Goal: Transaction & Acquisition: Purchase product/service

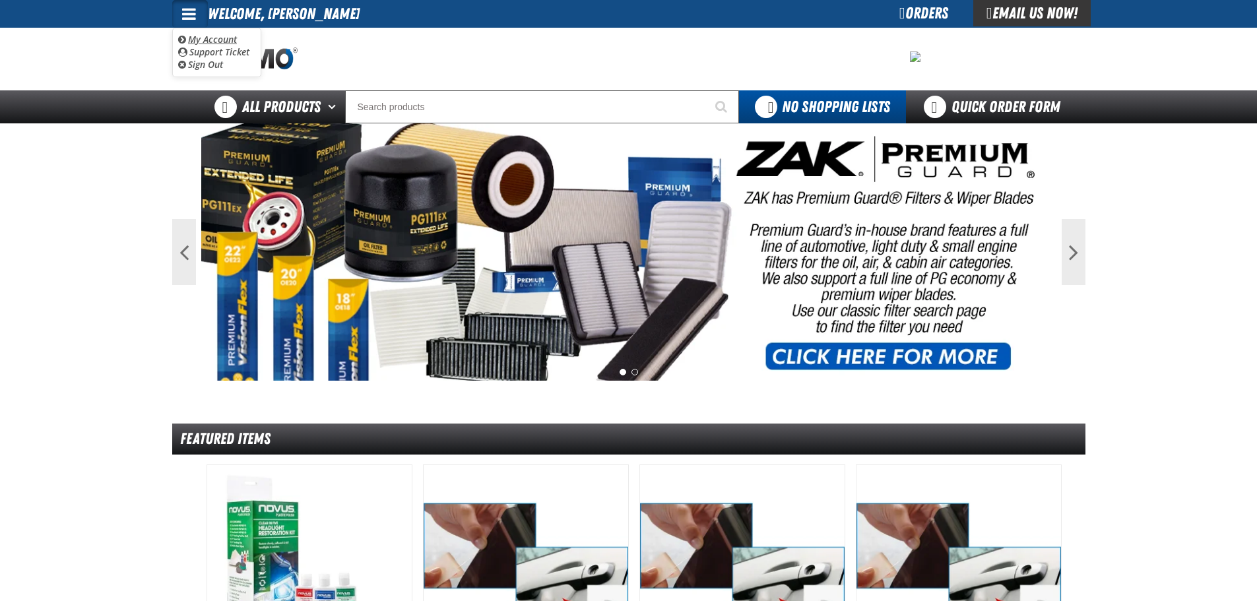
click at [224, 37] on link "My Account My Account" at bounding box center [207, 39] width 59 height 13
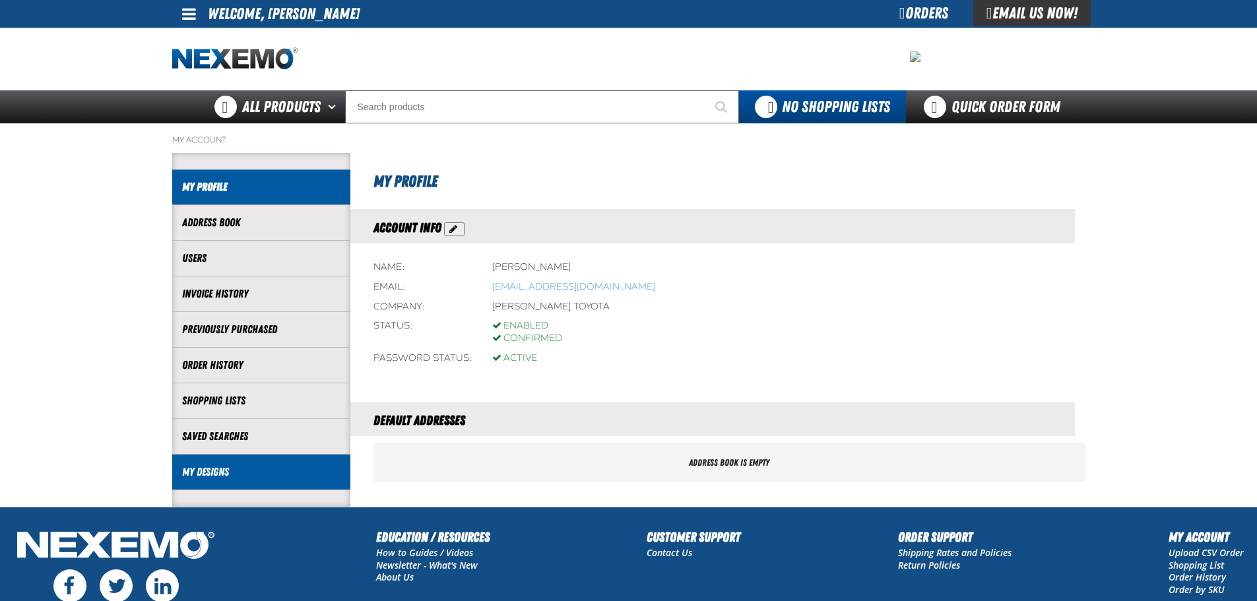
click at [204, 471] on link "My Designs" at bounding box center [261, 472] width 158 height 15
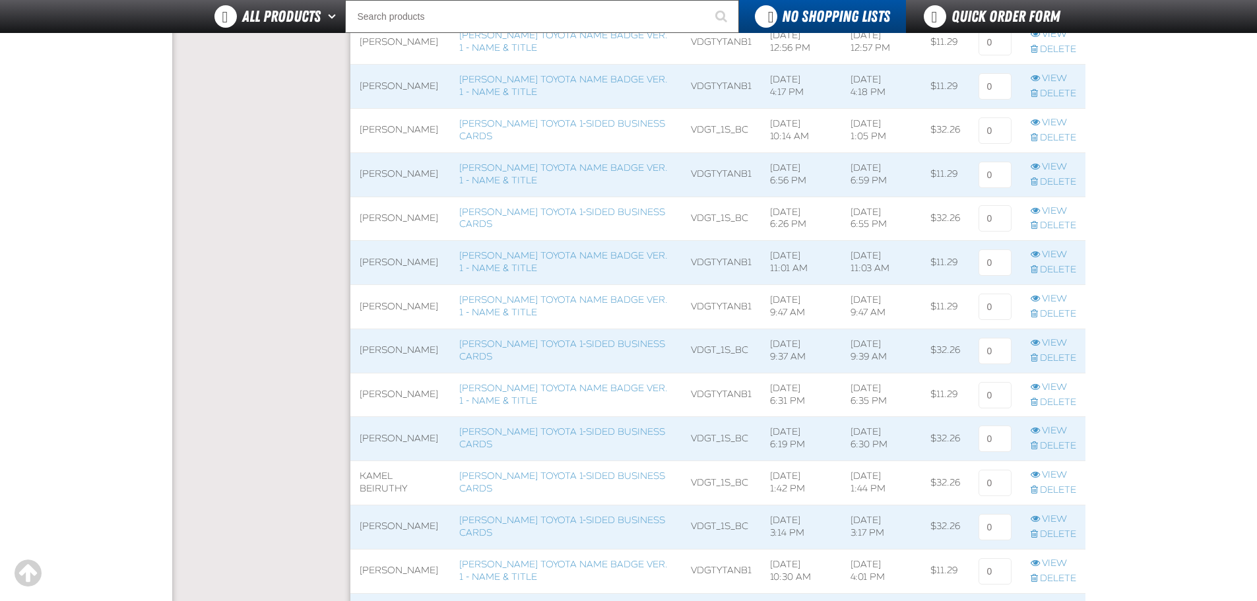
scroll to position [858, 0]
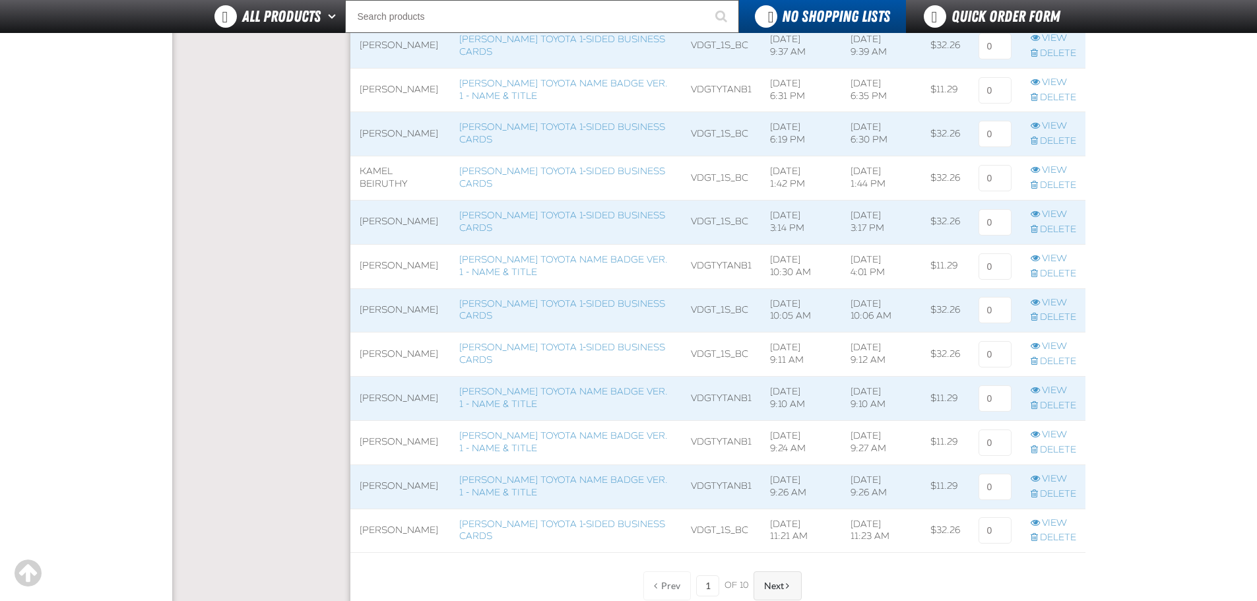
click at [758, 578] on button "Next" at bounding box center [778, 586] width 48 height 29
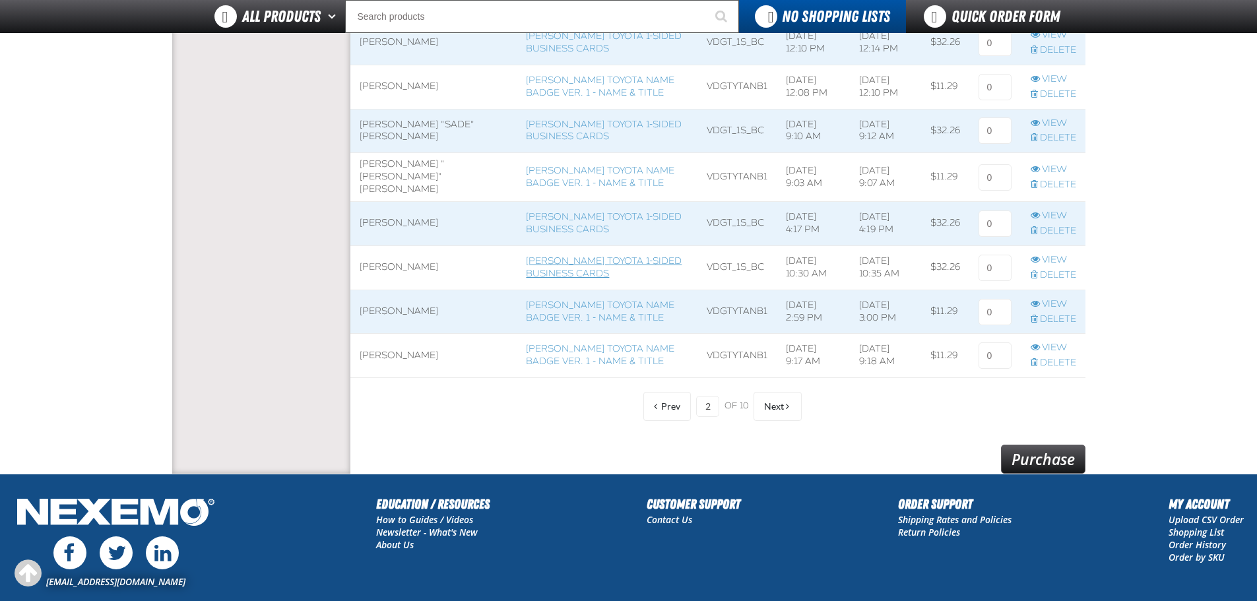
scroll to position [1056, 0]
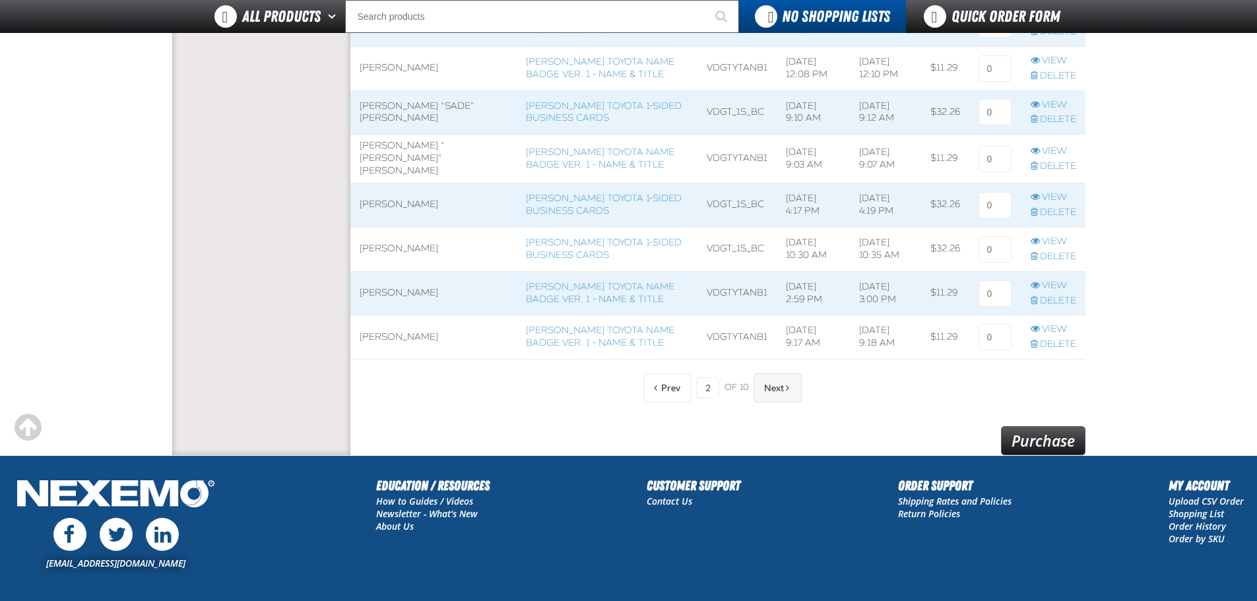
click at [773, 388] on span "Next" at bounding box center [774, 388] width 20 height 11
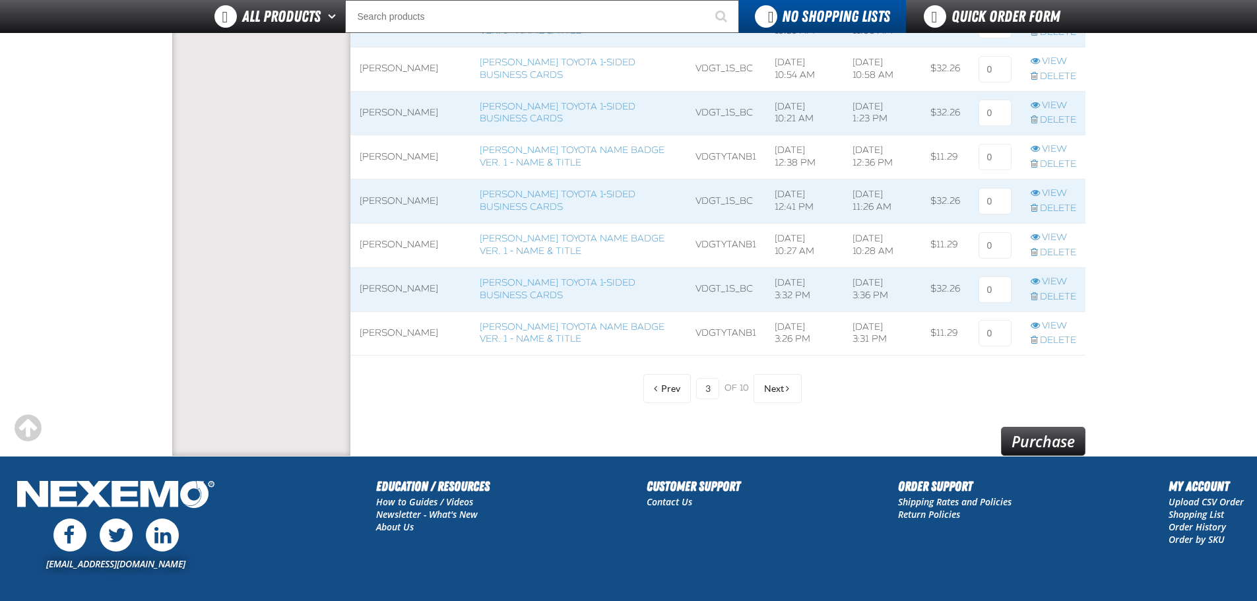
scroll to position [1056, 0]
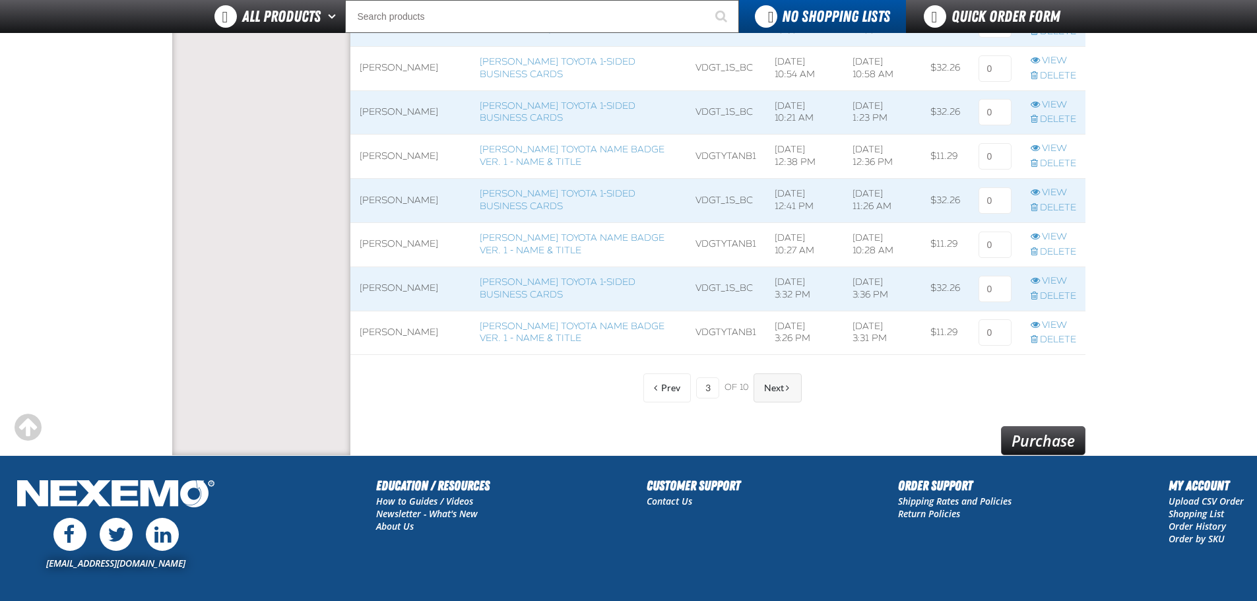
click at [777, 389] on span "Next" at bounding box center [774, 388] width 20 height 11
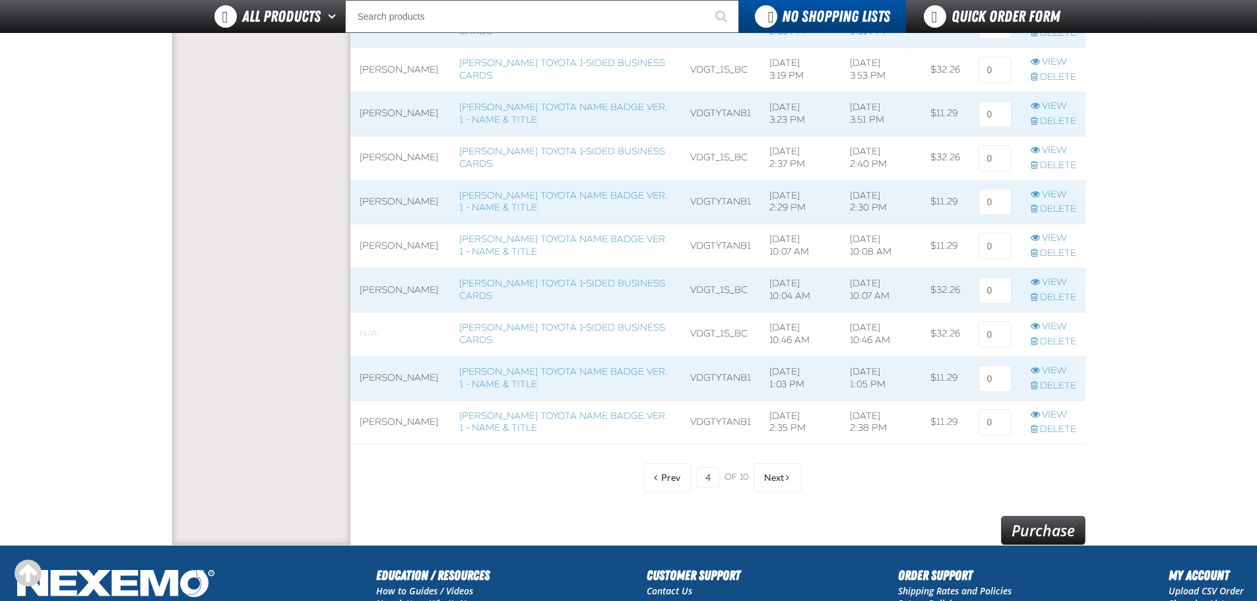
scroll to position [990, 0]
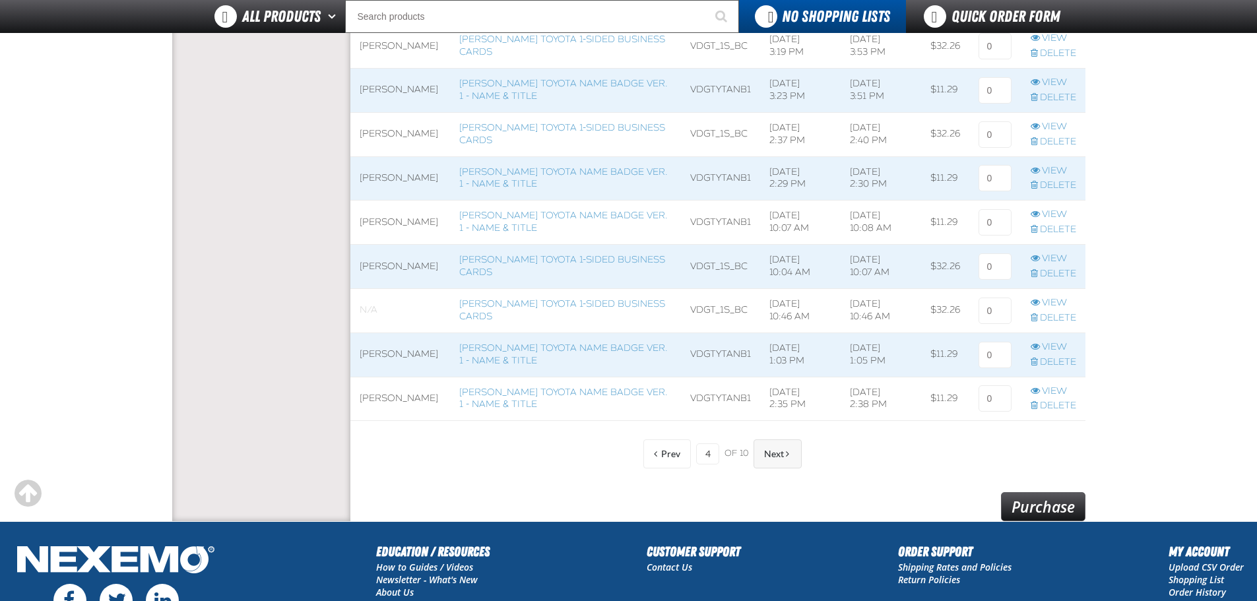
click at [763, 442] on button "Next" at bounding box center [778, 454] width 48 height 29
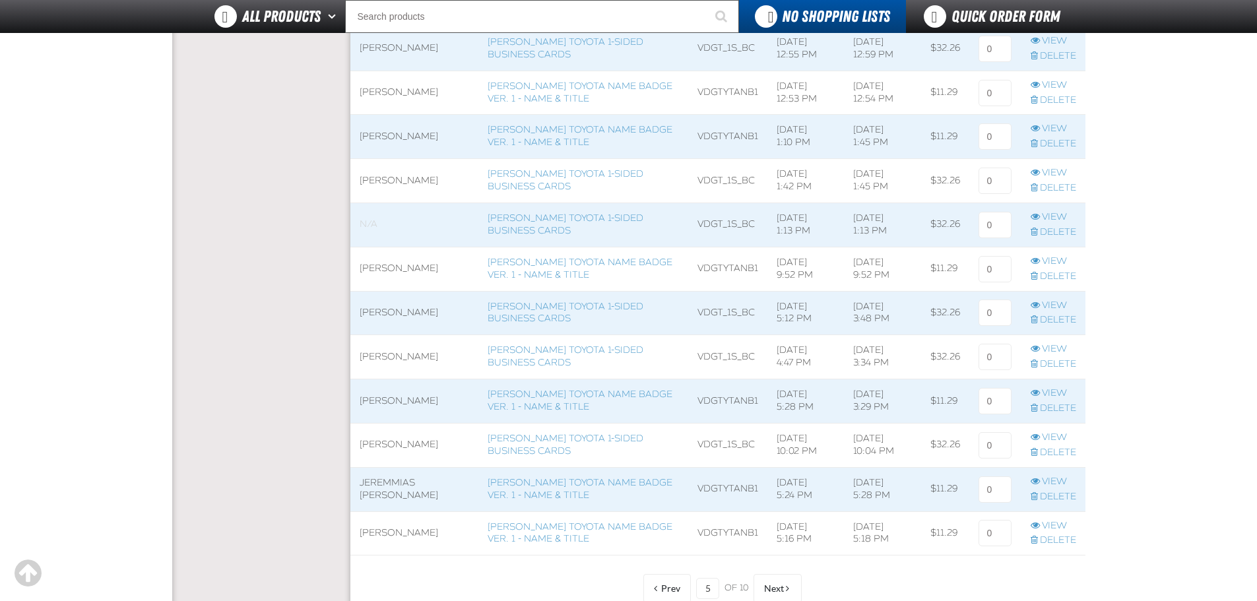
scroll to position [858, 0]
click at [767, 578] on button "Next" at bounding box center [778, 586] width 48 height 29
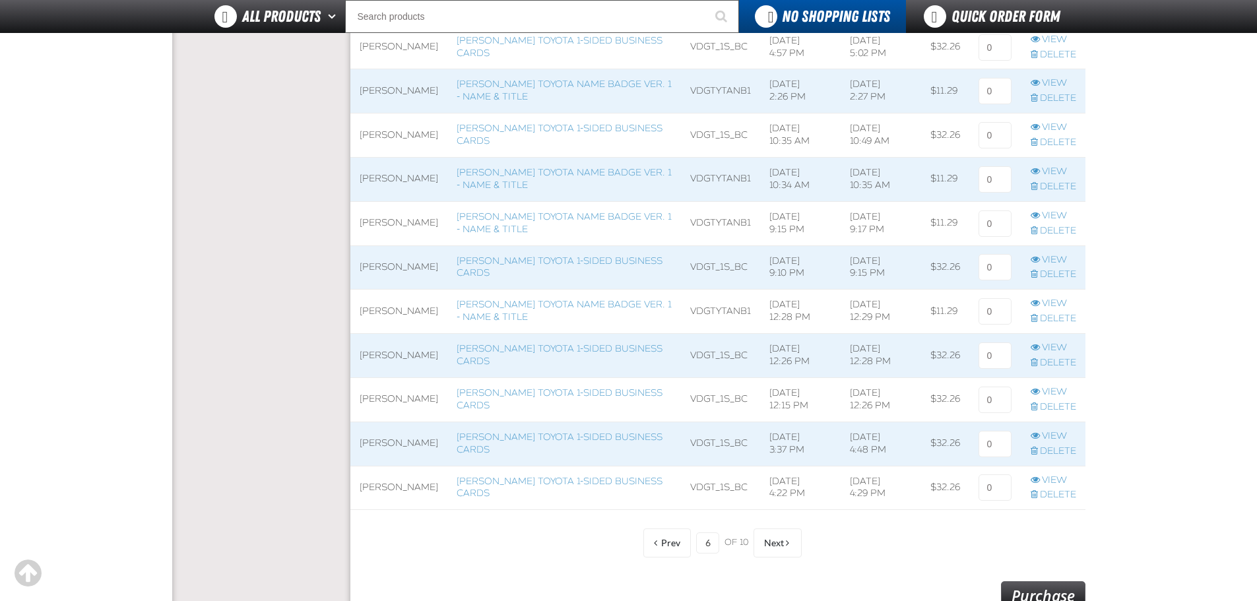
scroll to position [924, 0]
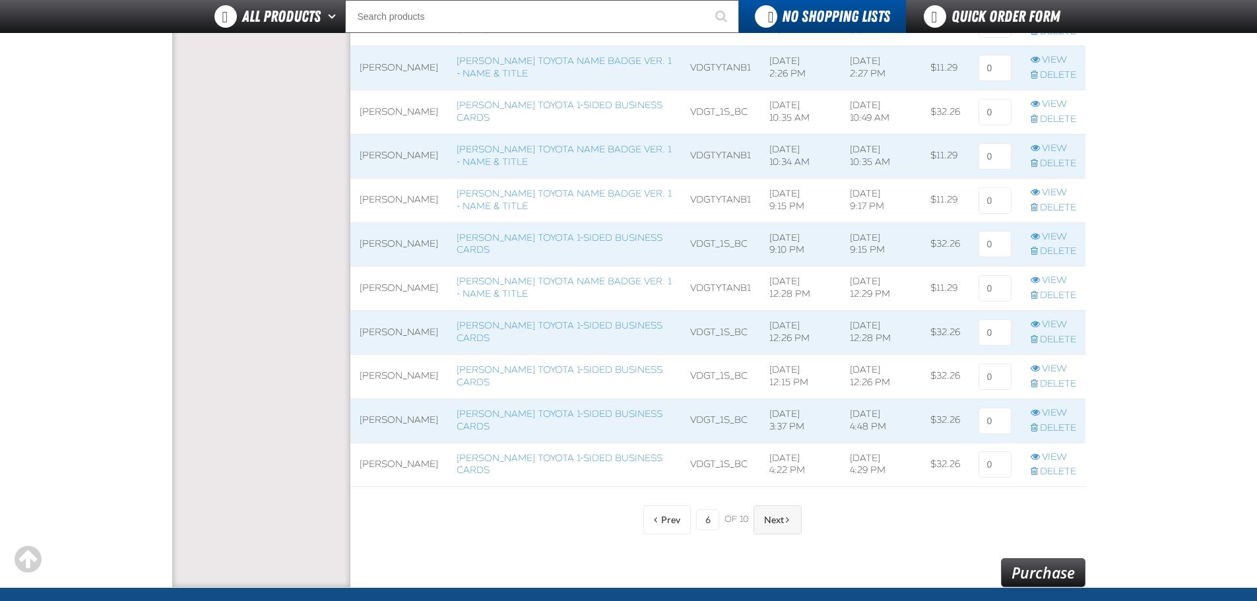
click at [789, 528] on button "Next" at bounding box center [778, 520] width 48 height 29
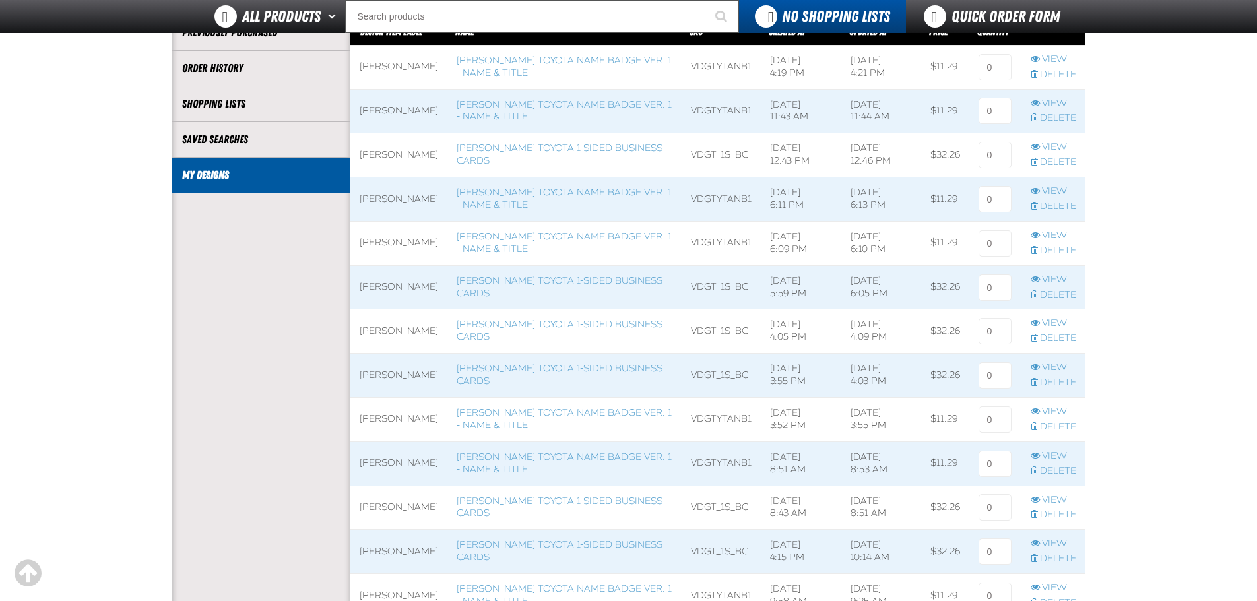
scroll to position [198, 0]
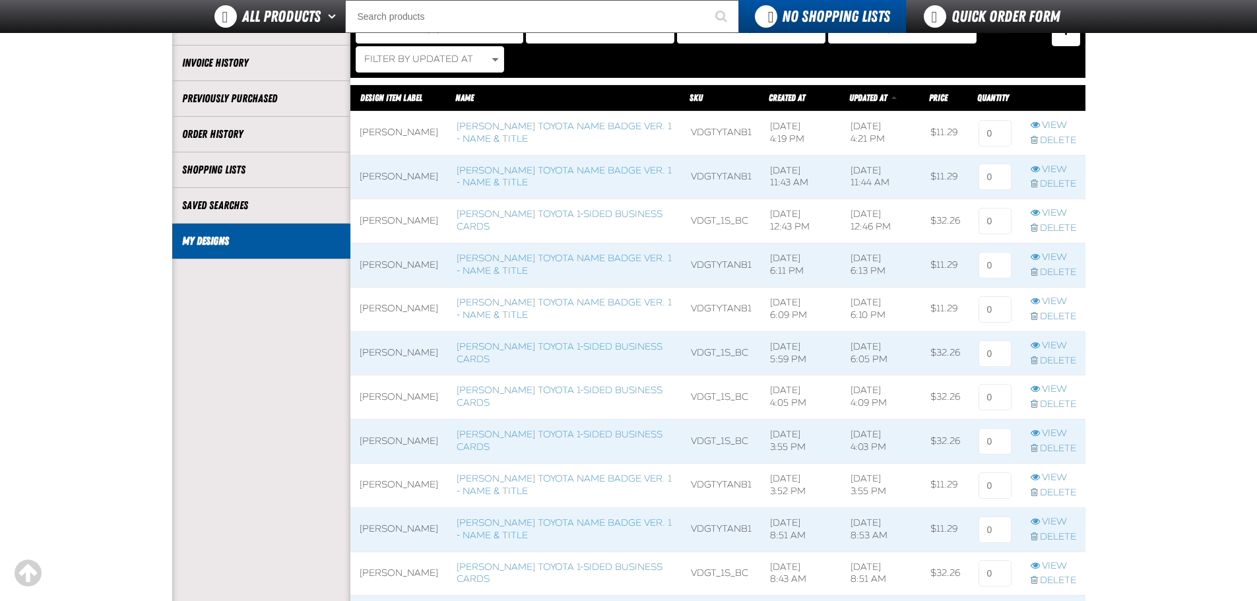
click at [396, 216] on span at bounding box center [398, 221] width 97 height 44
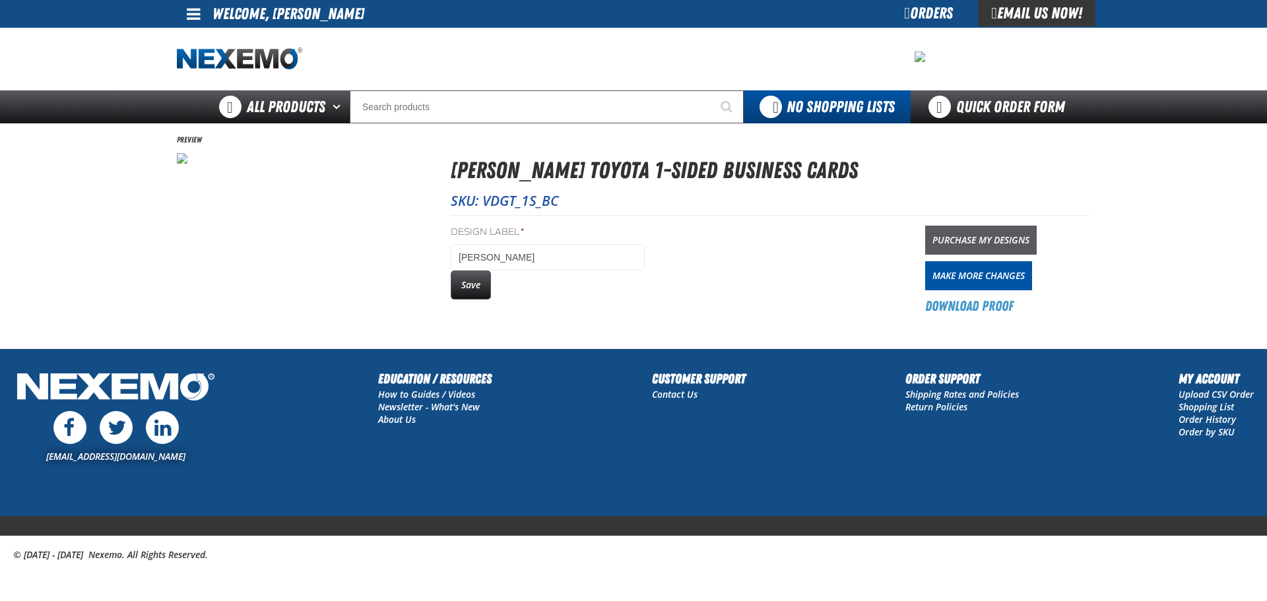
click at [979, 240] on link "Purchase My Designs" at bounding box center [981, 240] width 112 height 29
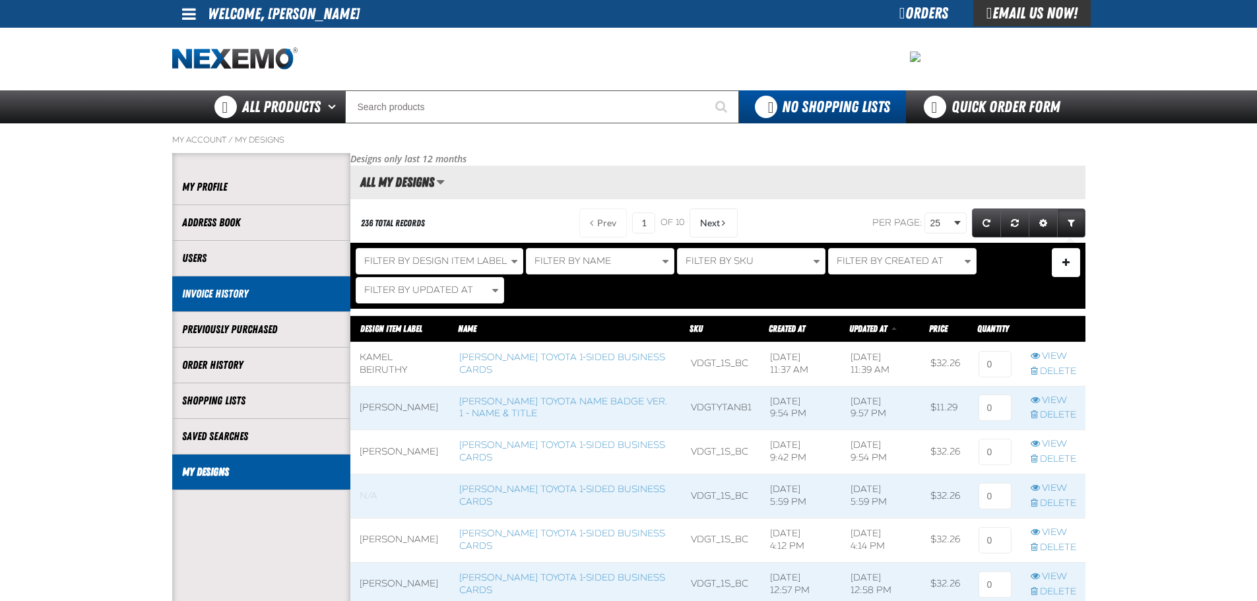
scroll to position [1, 1]
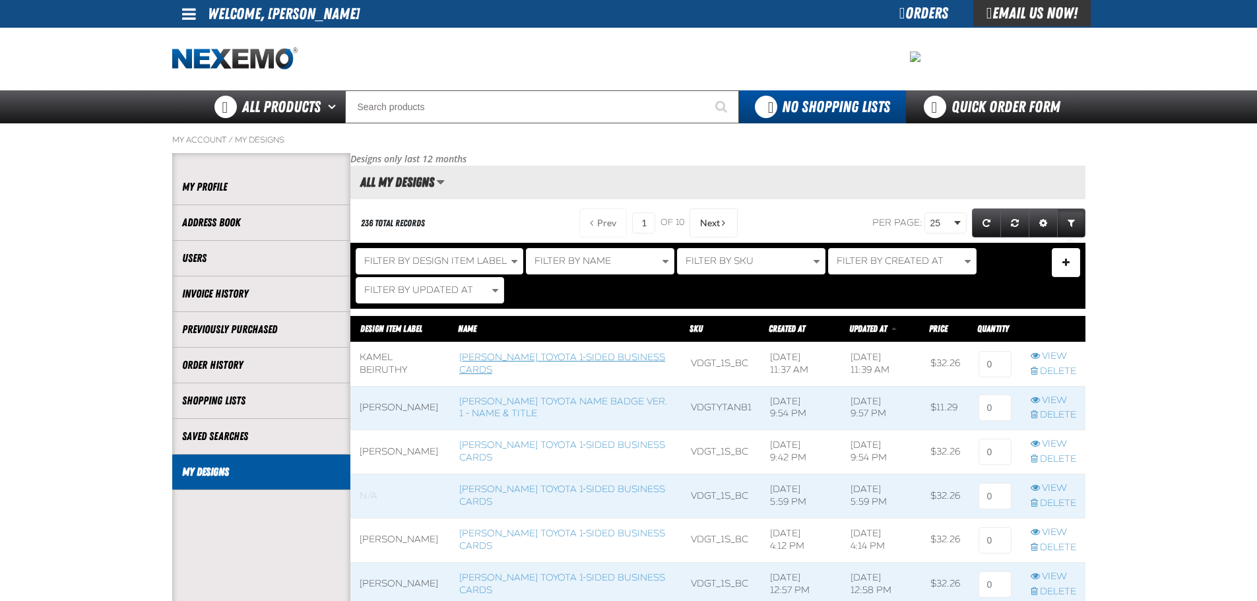
click at [547, 362] on link "[PERSON_NAME] Toyota 1-sided Business Cards" at bounding box center [562, 364] width 206 height 24
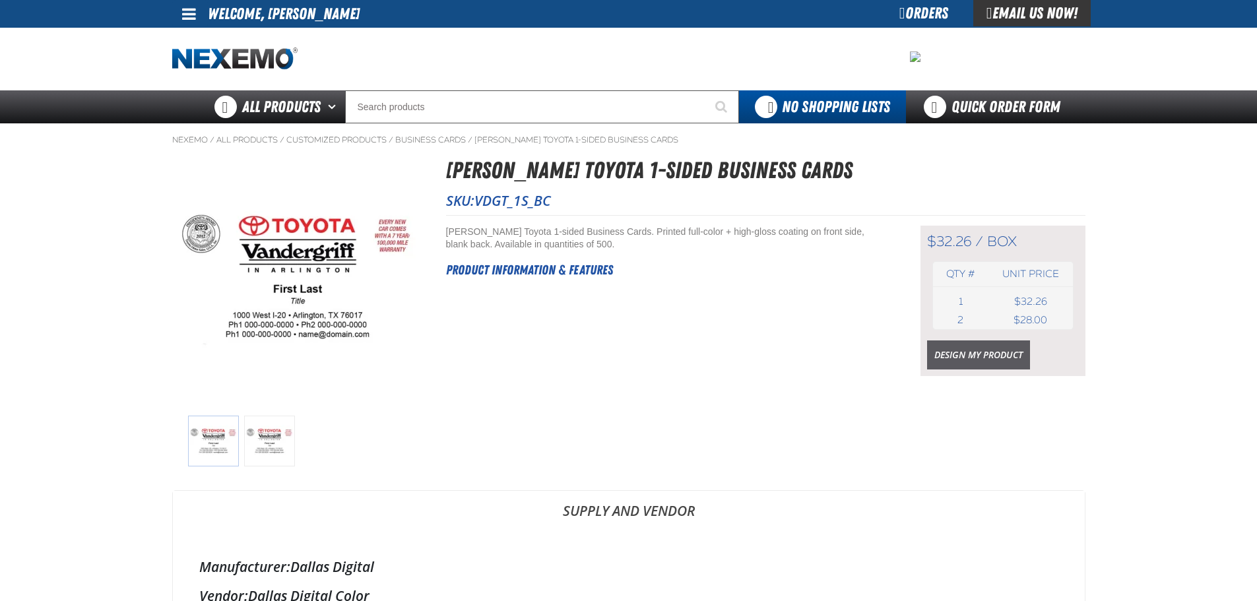
click at [987, 353] on link "Design My Product" at bounding box center [978, 355] width 103 height 29
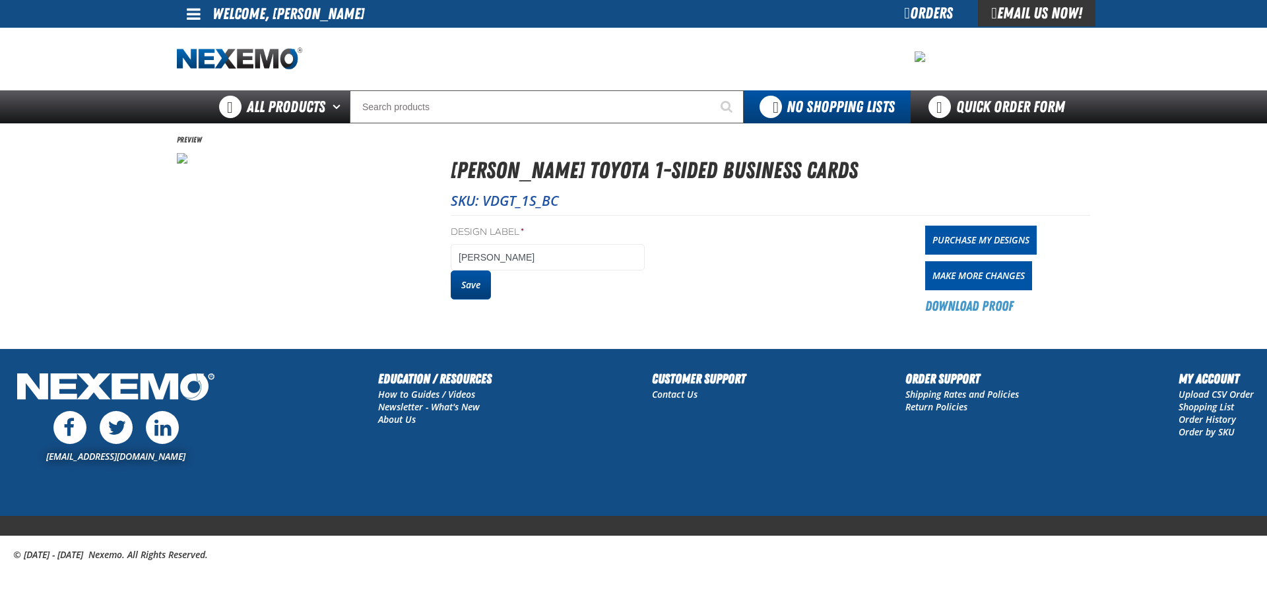
click at [488, 288] on button "Save" at bounding box center [471, 285] width 40 height 29
click at [923, 240] on div "Design Label * [PERSON_NAME] Save Purchase My Designs Make More Changes Downloa…" at bounding box center [770, 265] width 639 height 100
click at [975, 241] on link "Purchase My Designs" at bounding box center [981, 240] width 112 height 29
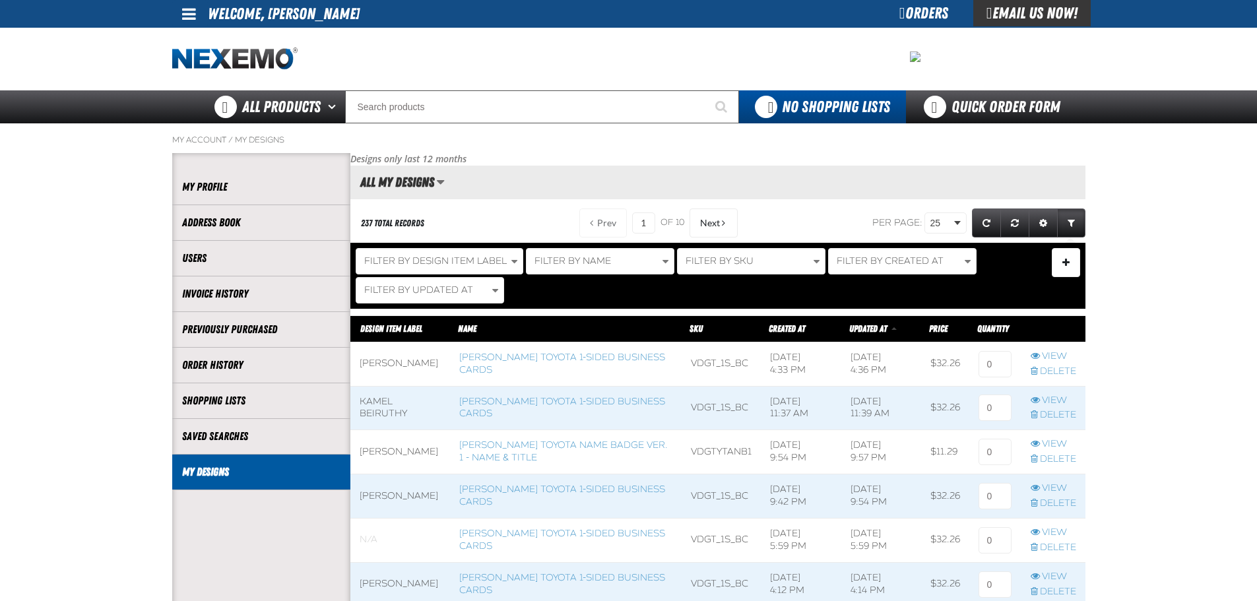
scroll to position [1, 1]
click at [1001, 371] on input at bounding box center [995, 364] width 33 height 26
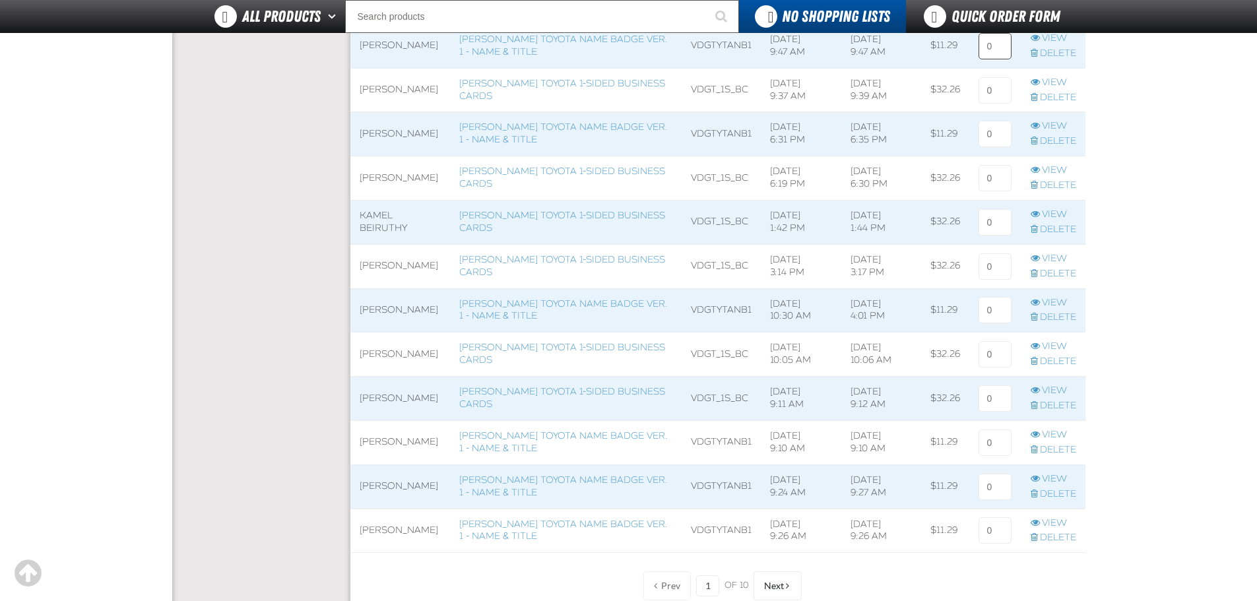
scroll to position [1163, 0]
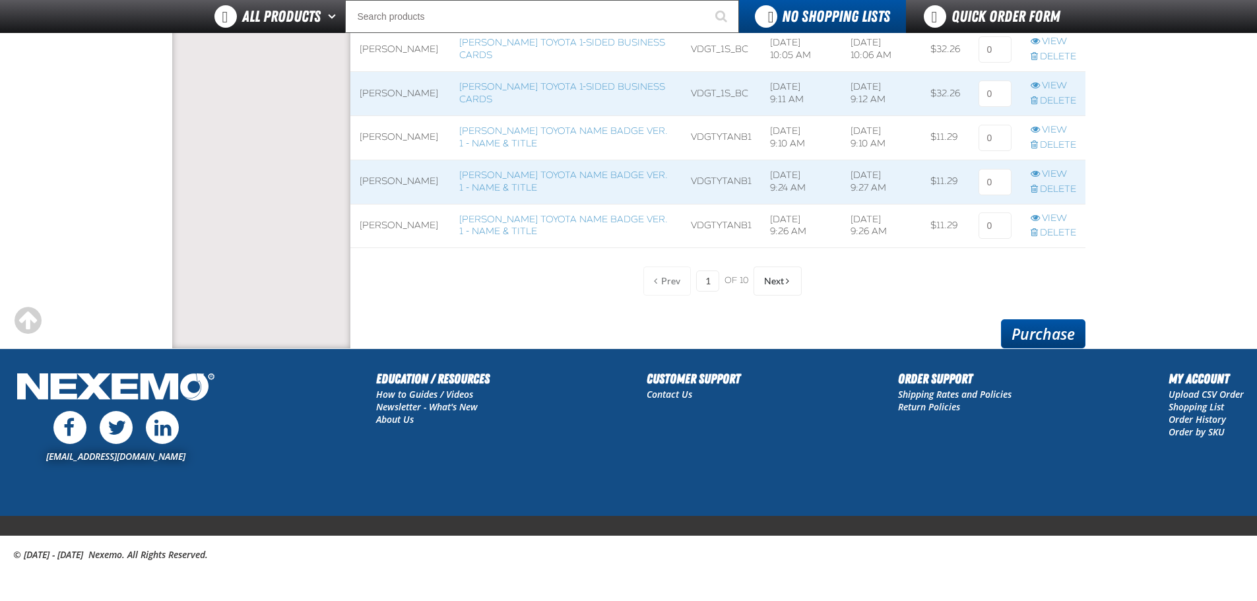
type input "1"
click at [1054, 323] on link "Purchase" at bounding box center [1043, 333] width 84 height 29
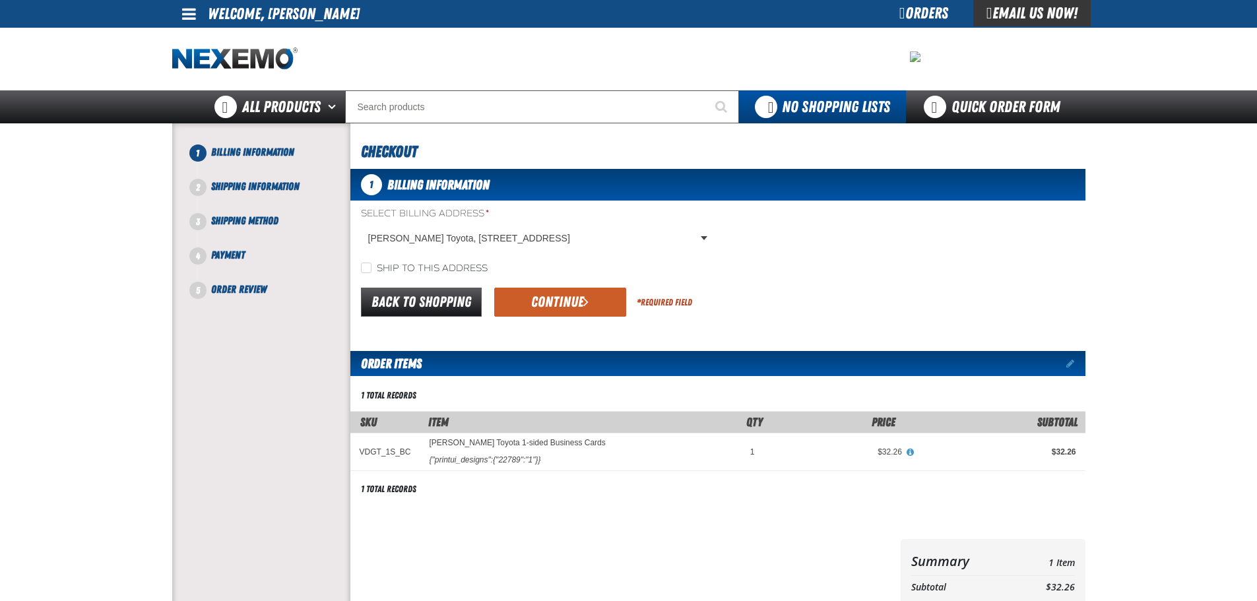
click at [401, 263] on label "Ship to this address" at bounding box center [424, 269] width 127 height 13
click at [372, 263] on input "Ship to this address" at bounding box center [366, 268] width 11 height 11
checkbox input "true"
click at [523, 312] on button "Continue" at bounding box center [560, 302] width 132 height 29
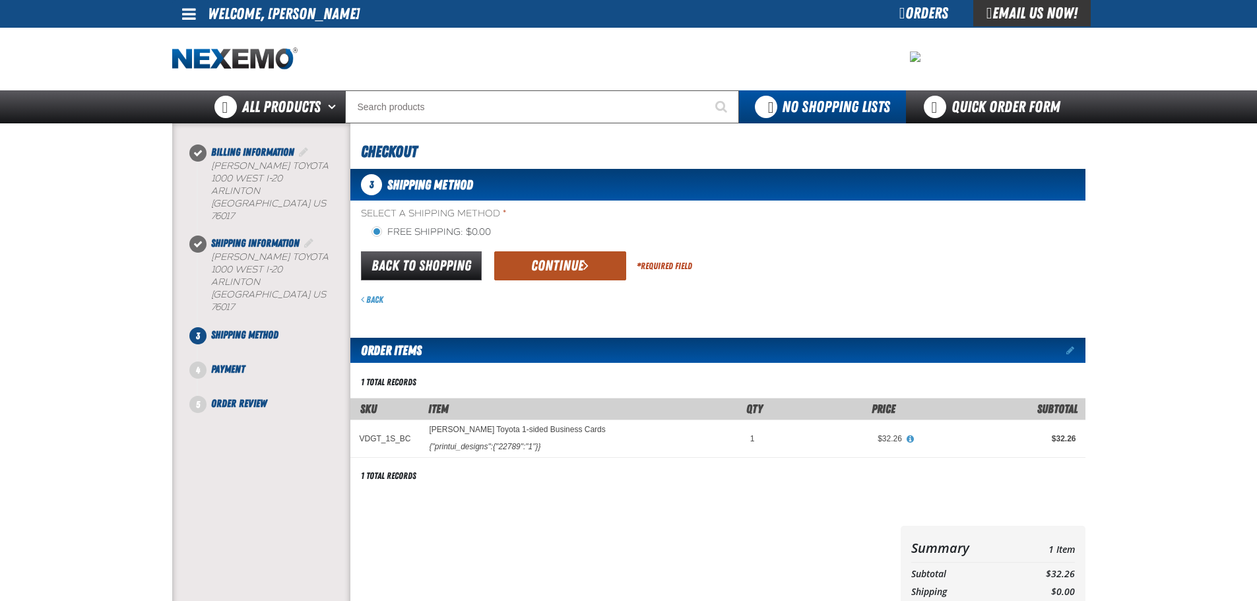
click at [547, 267] on button "Continue" at bounding box center [560, 265] width 132 height 29
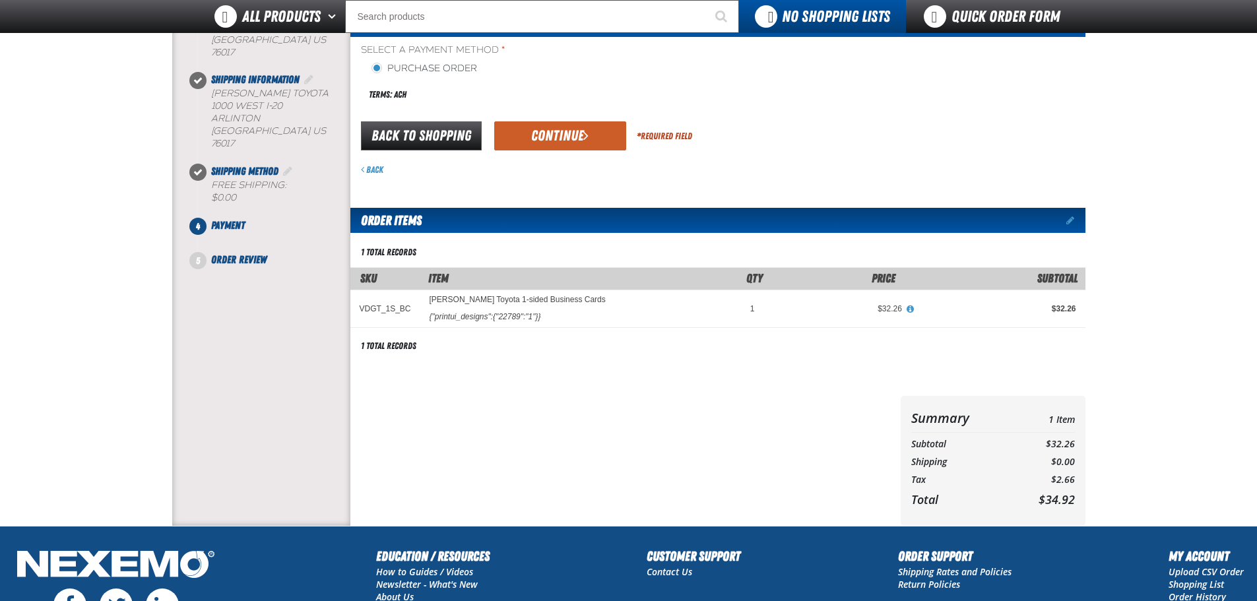
scroll to position [132, 0]
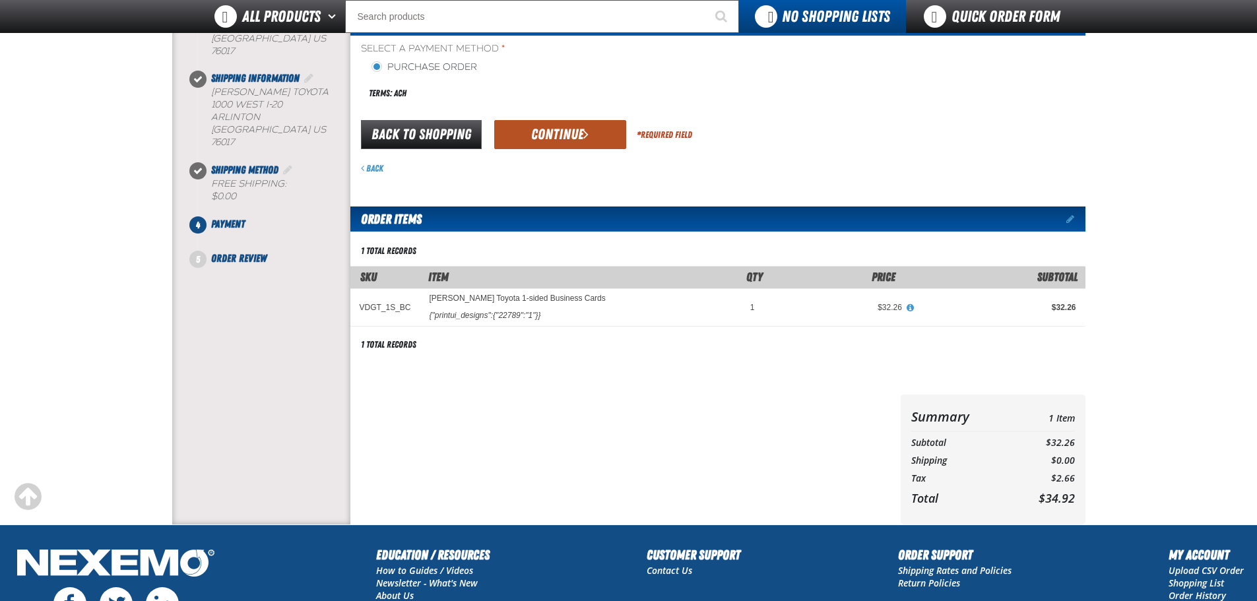
click at [581, 133] on button "Continue" at bounding box center [560, 134] width 132 height 29
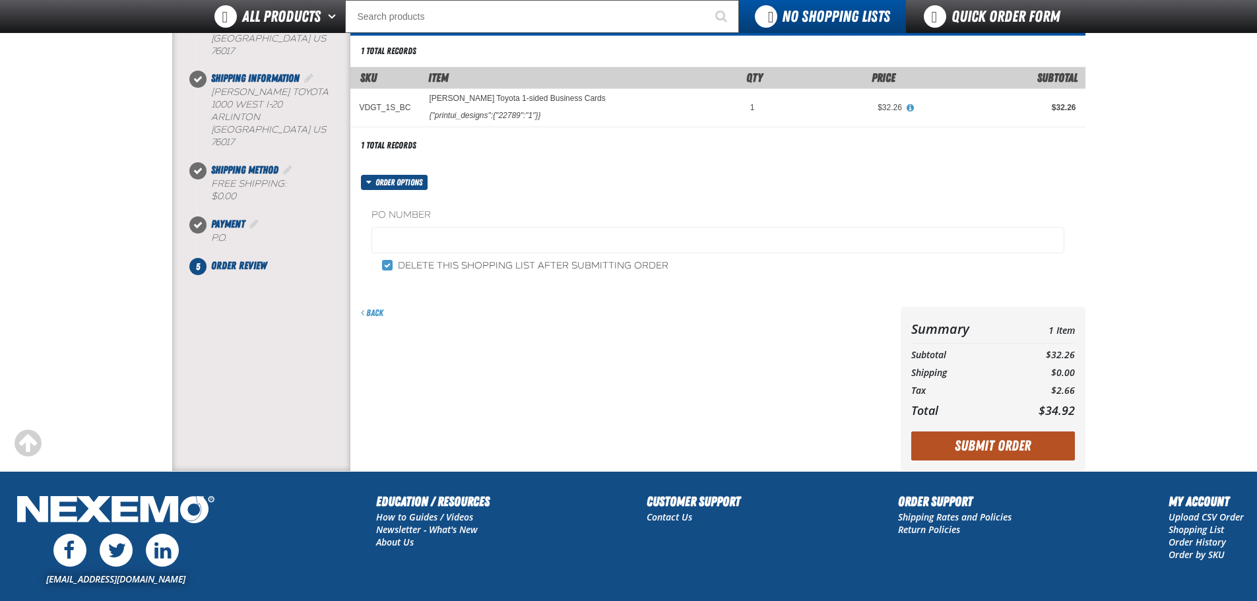
click at [991, 449] on button "Submit Order" at bounding box center [993, 446] width 164 height 29
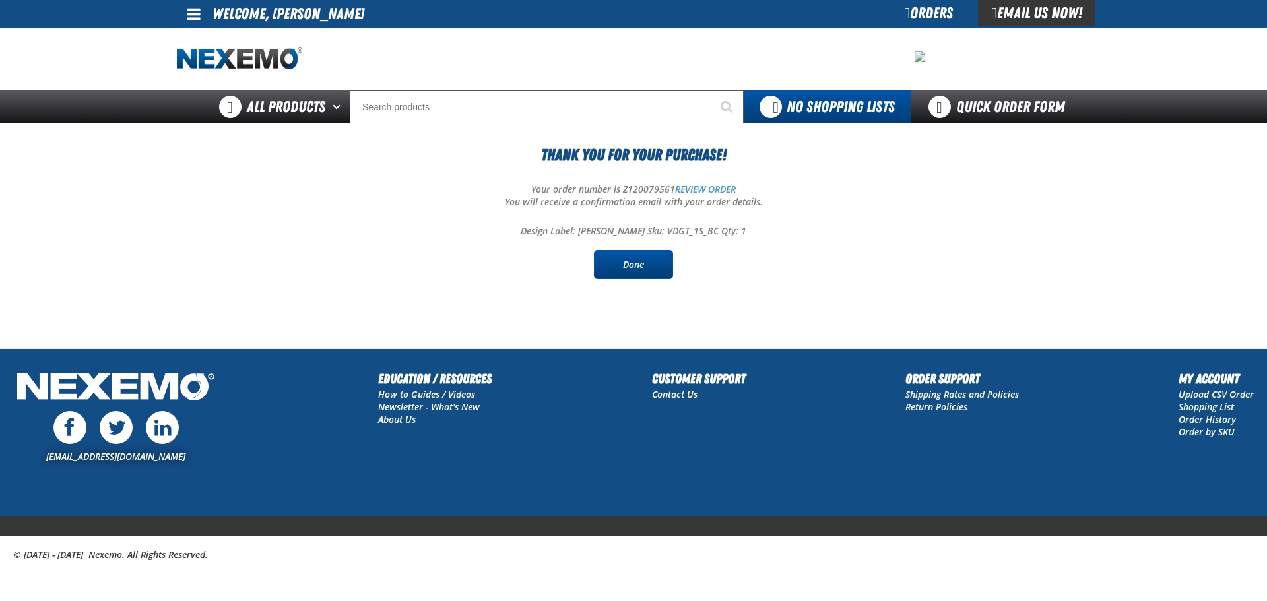
click at [635, 265] on link "Done" at bounding box center [633, 264] width 79 height 29
